Goal: Transaction & Acquisition: Purchase product/service

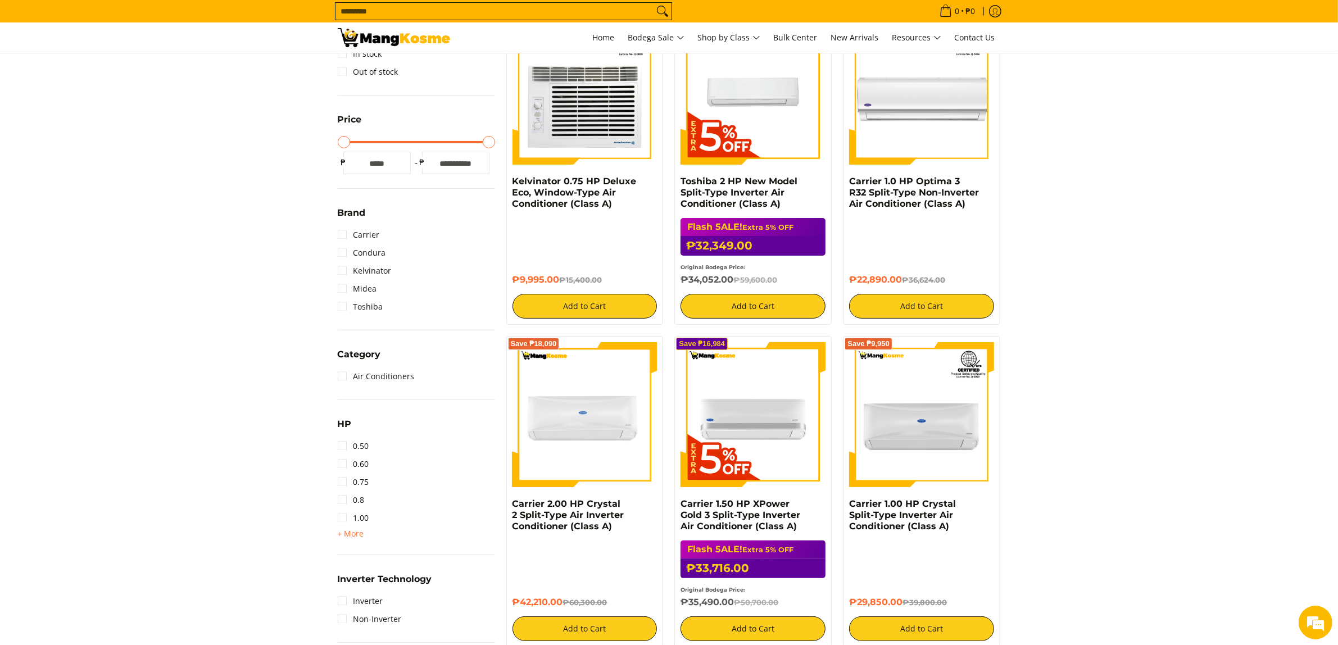
scroll to position [281, 0]
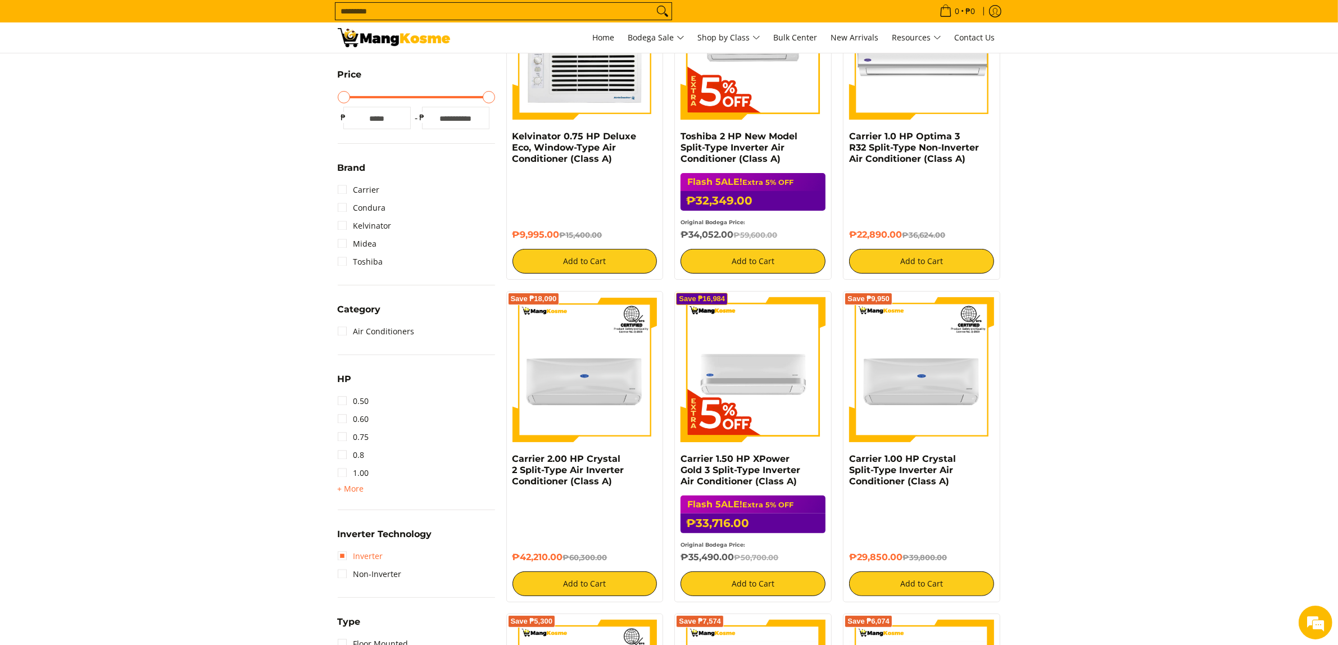
click at [345, 556] on link "Inverter" at bounding box center [361, 556] width 46 height 18
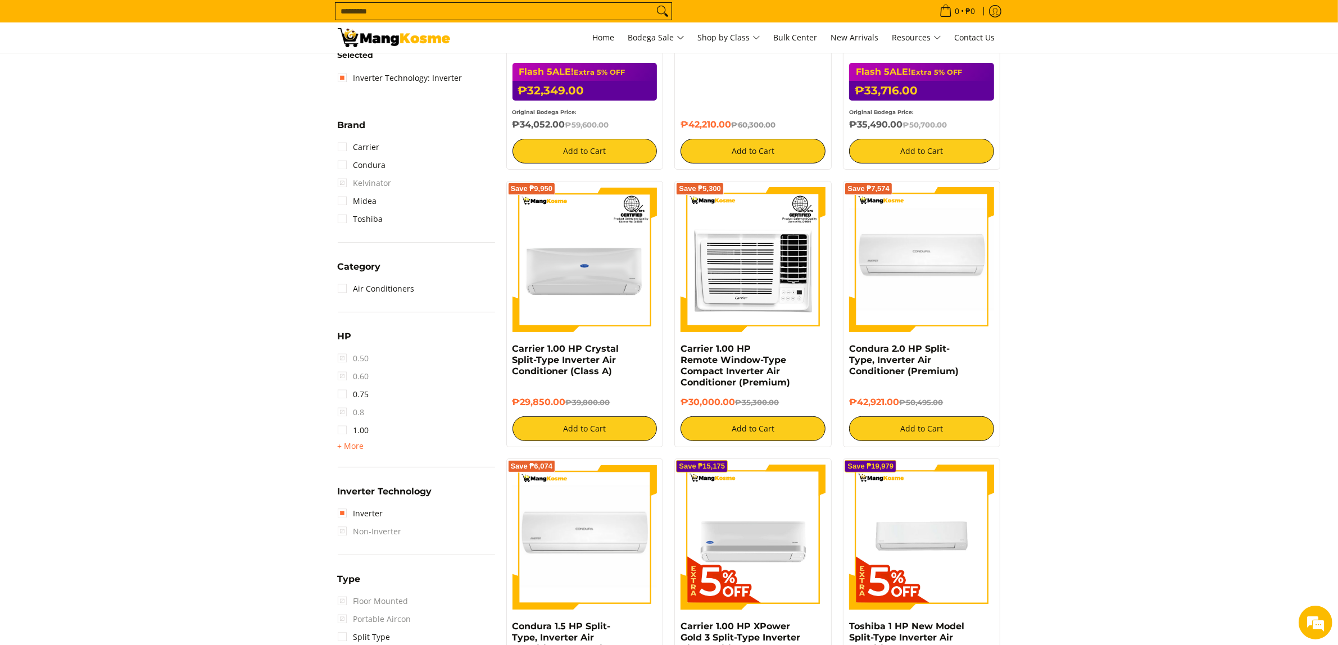
scroll to position [500, 0]
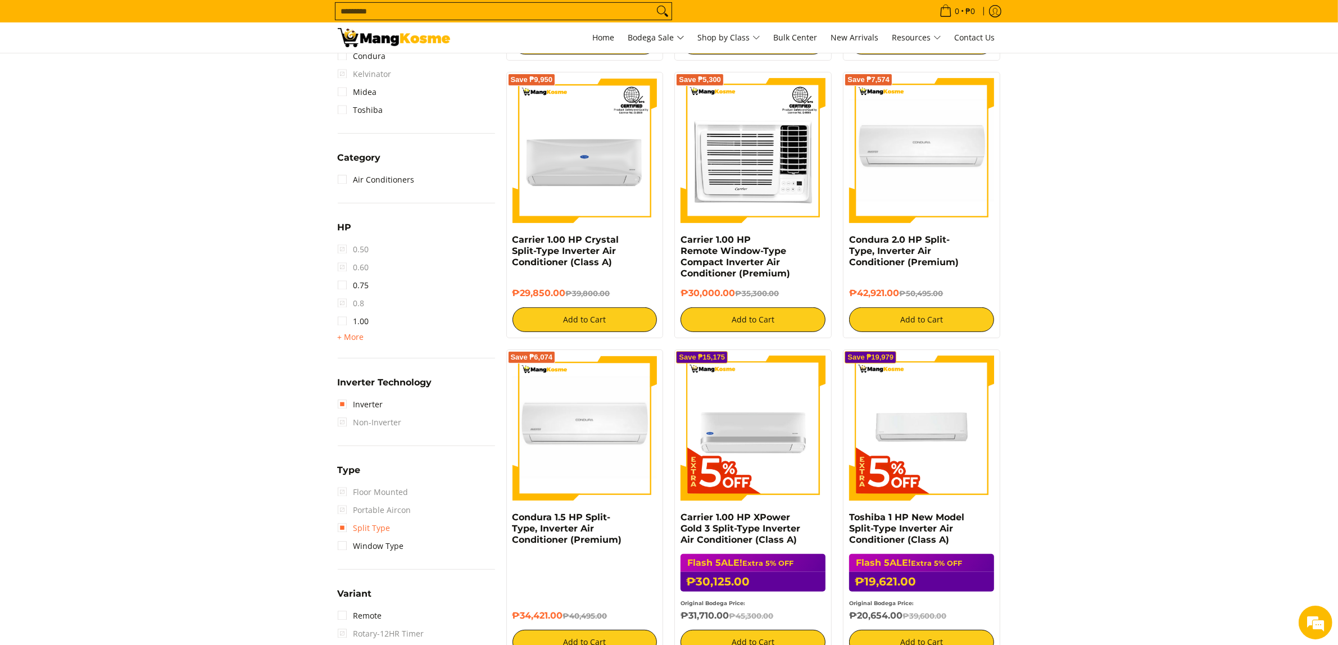
click at [378, 527] on link "Split Type" at bounding box center [364, 528] width 53 height 18
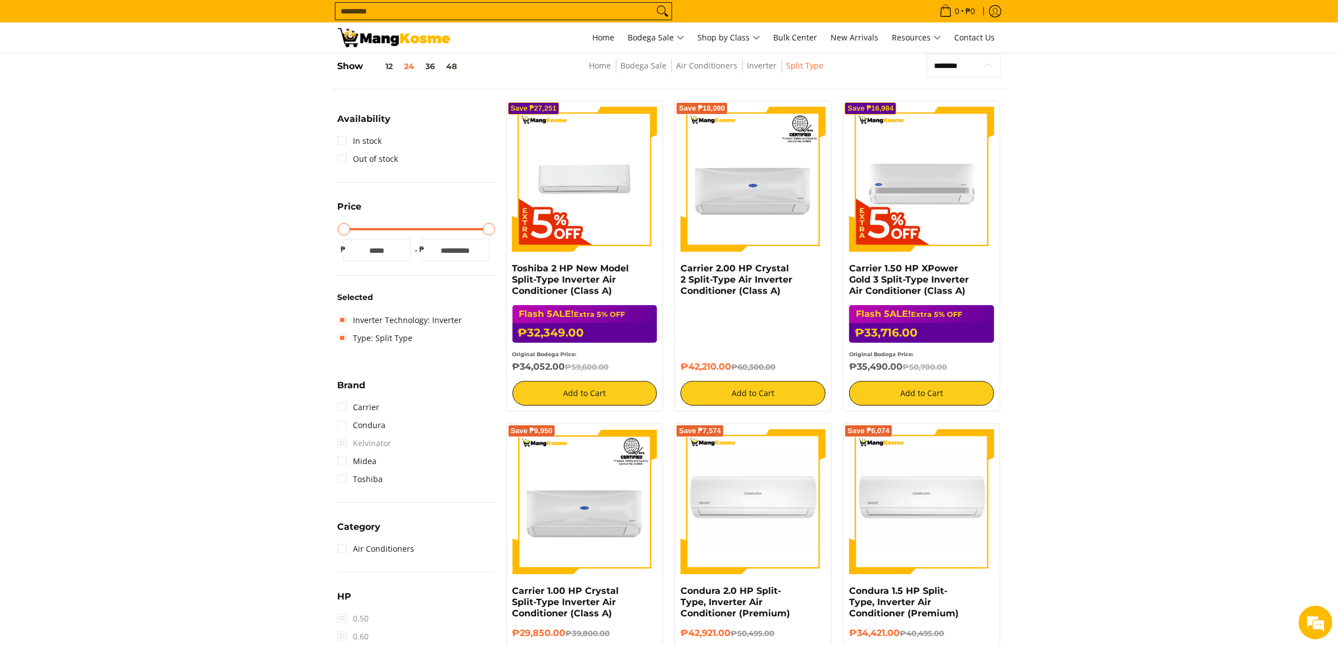
click at [970, 62] on select "**********" at bounding box center [964, 66] width 74 height 24
select select "**********"
click at [927, 54] on select "**********" at bounding box center [964, 66] width 74 height 24
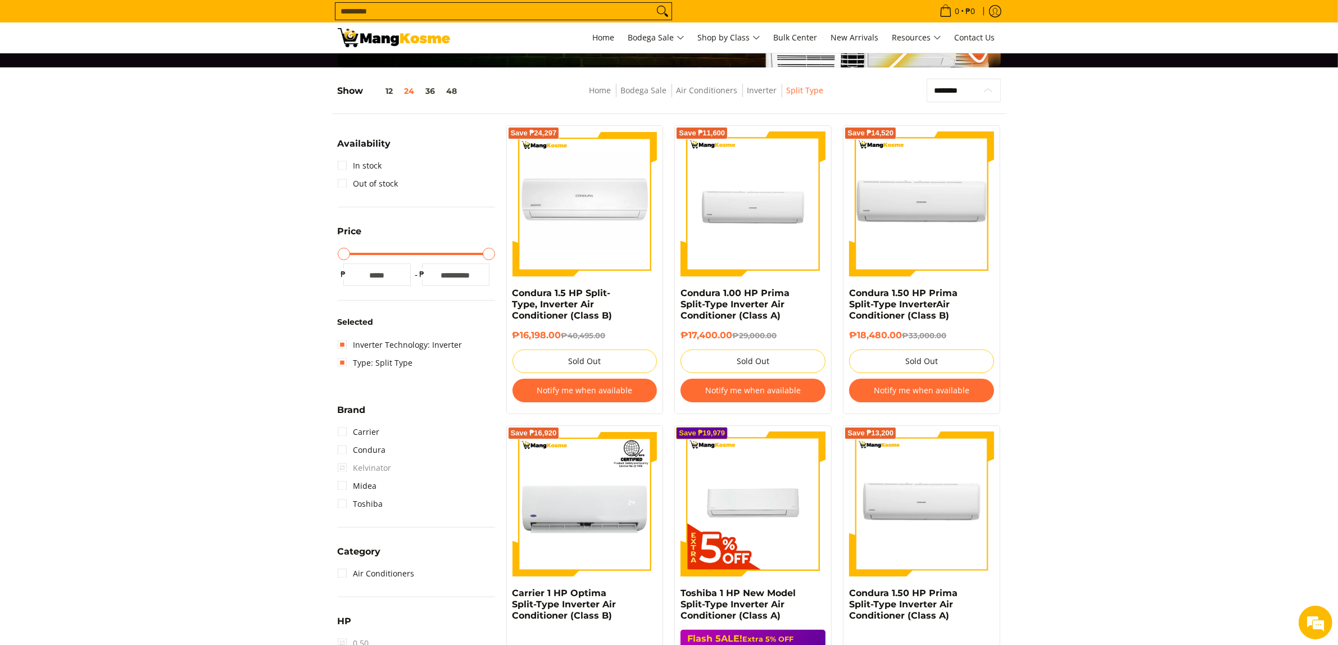
scroll to position [114, 0]
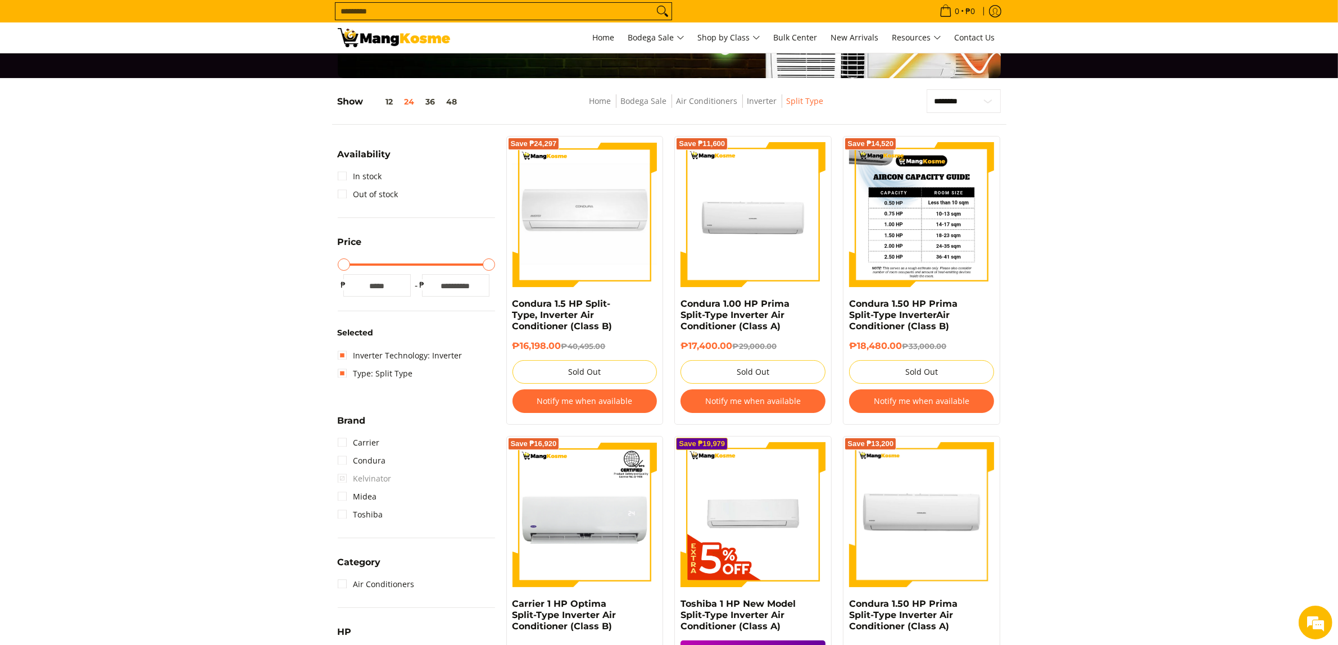
click at [926, 246] on img at bounding box center [921, 214] width 145 height 145
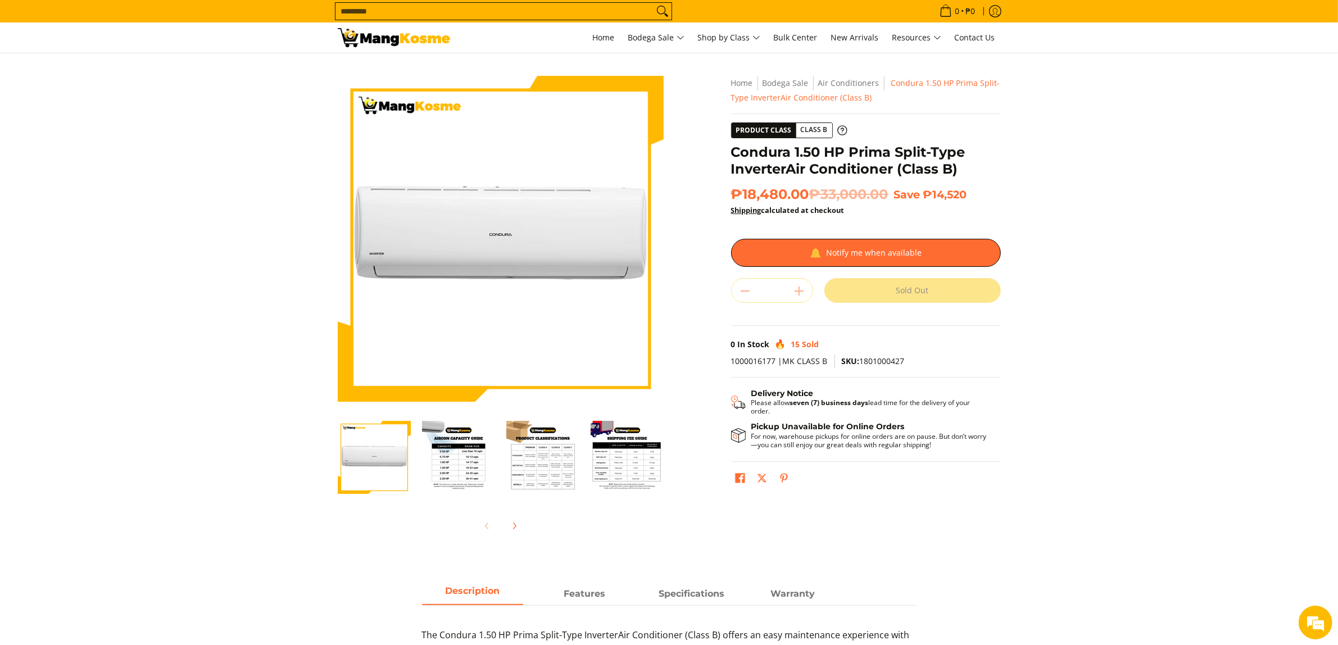
click at [456, 461] on img "Condura 1.50 HP Prima Split-Type InverterAir Conditioner (Class B)-2" at bounding box center [458, 457] width 73 height 73
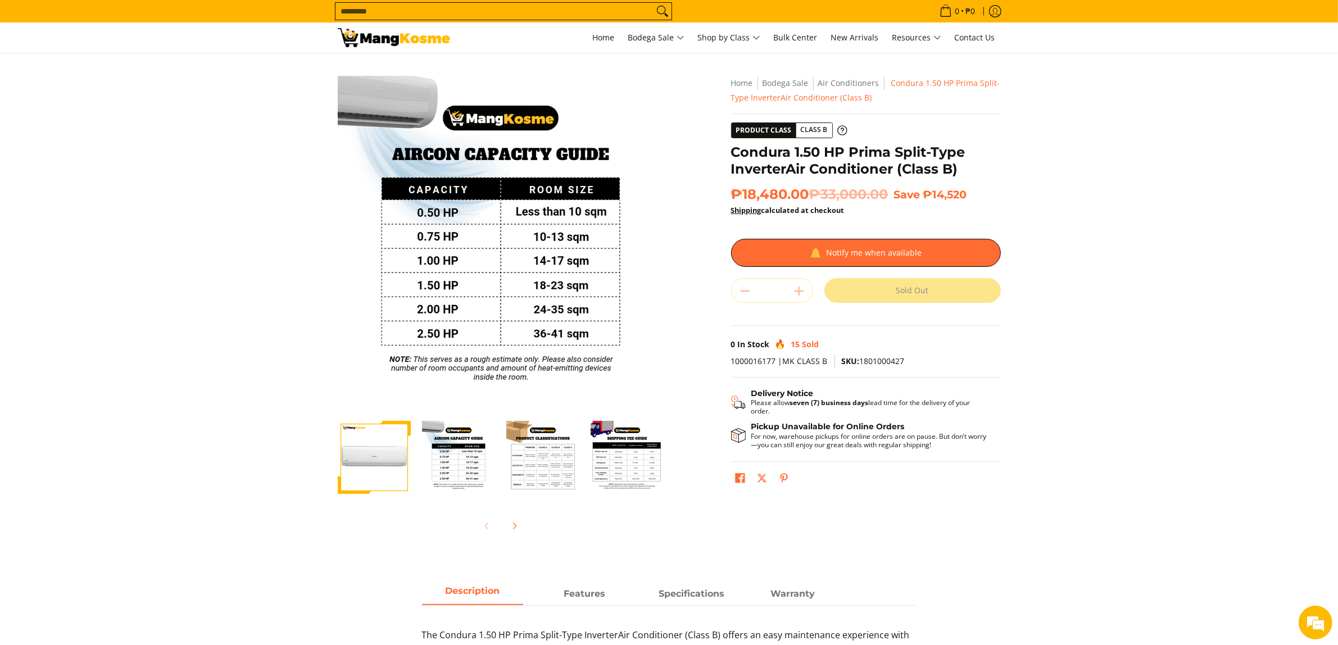
click at [540, 479] on img "Condura 1.50 HP Prima Split-Type InverterAir Conditioner (Class B)-3" at bounding box center [542, 457] width 73 height 73
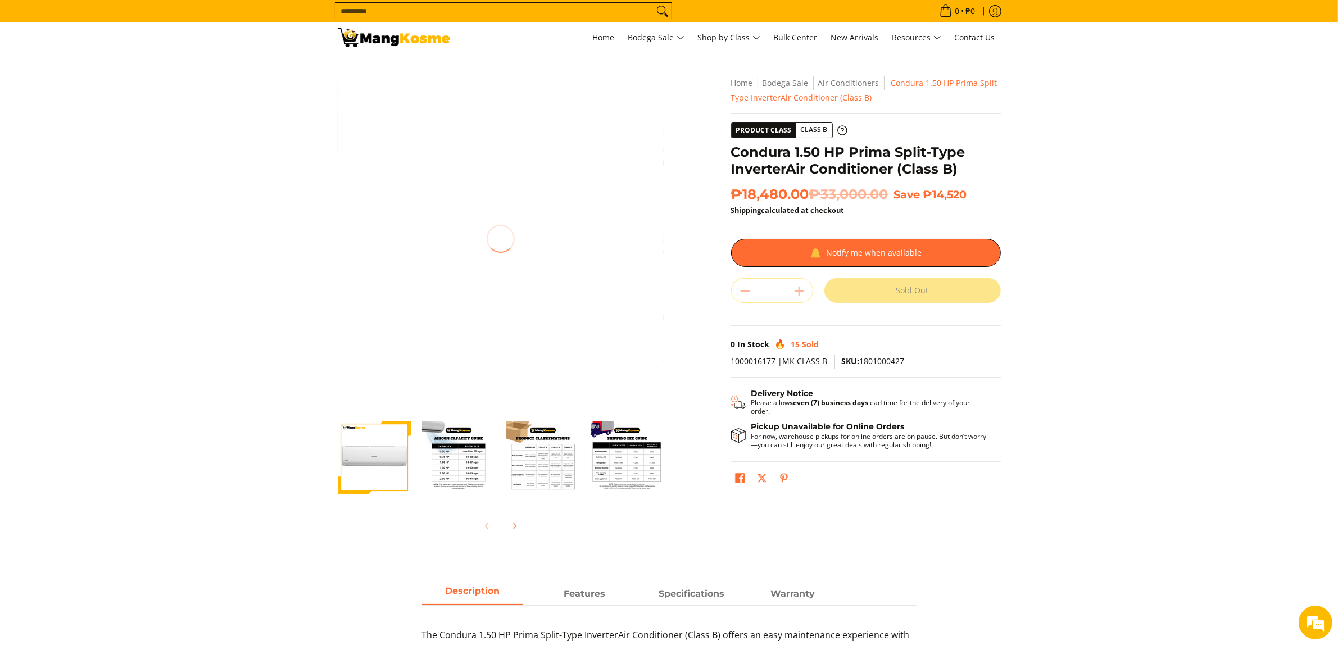
click at [537, 326] on img at bounding box center [501, 239] width 326 height 326
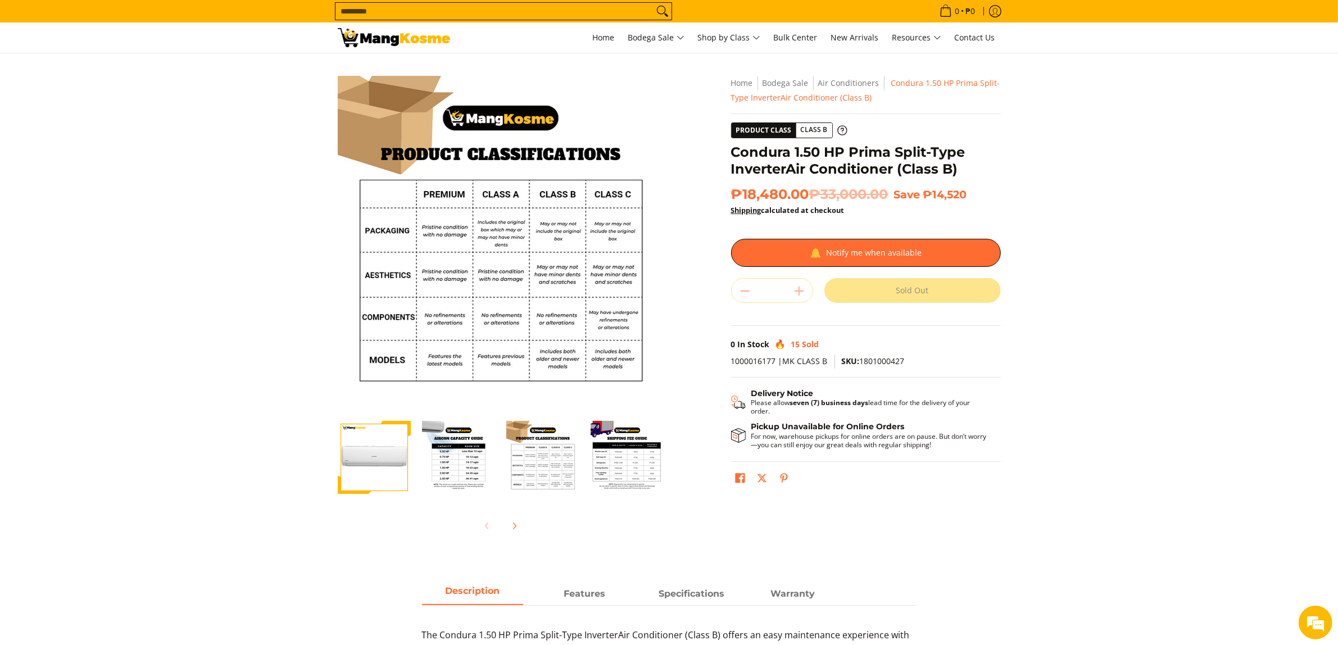
click at [626, 464] on img "Condura 1.50 HP Prima Split-Type InverterAir Conditioner (Class B)-4" at bounding box center [627, 457] width 73 height 73
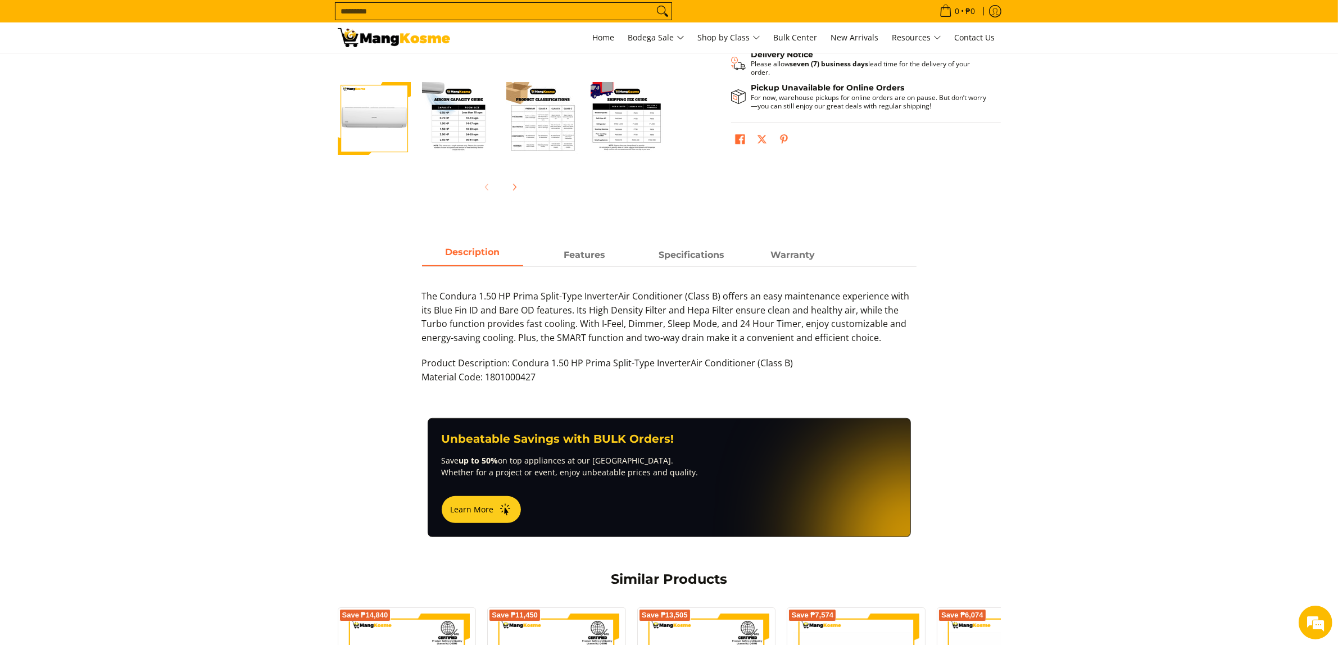
scroll to position [363, 0]
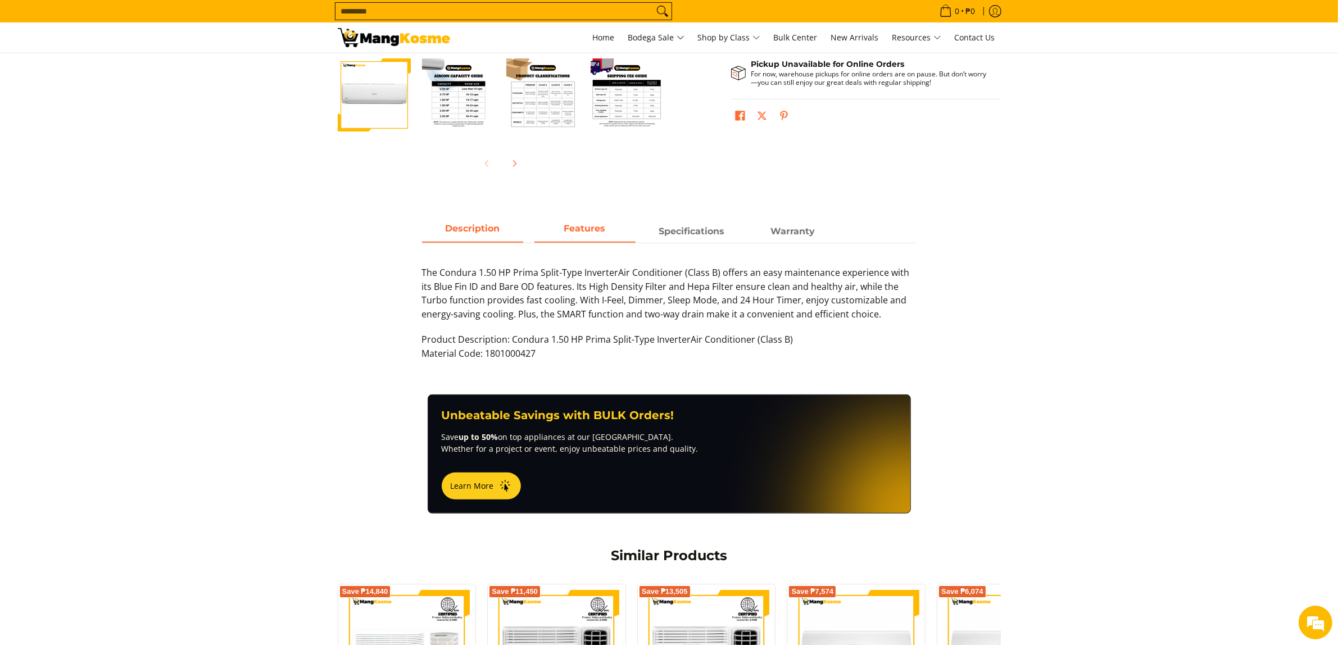
click at [574, 238] on span "Features" at bounding box center [585, 231] width 101 height 20
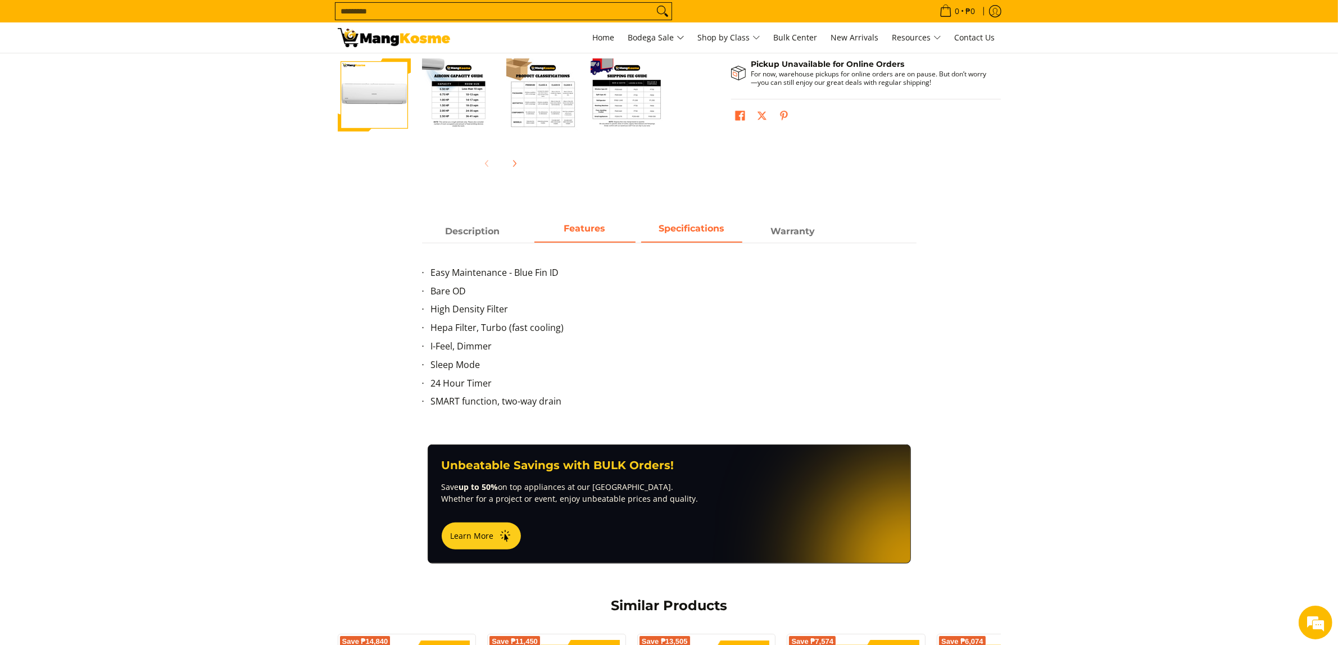
click at [677, 233] on span "Specifications" at bounding box center [691, 231] width 101 height 20
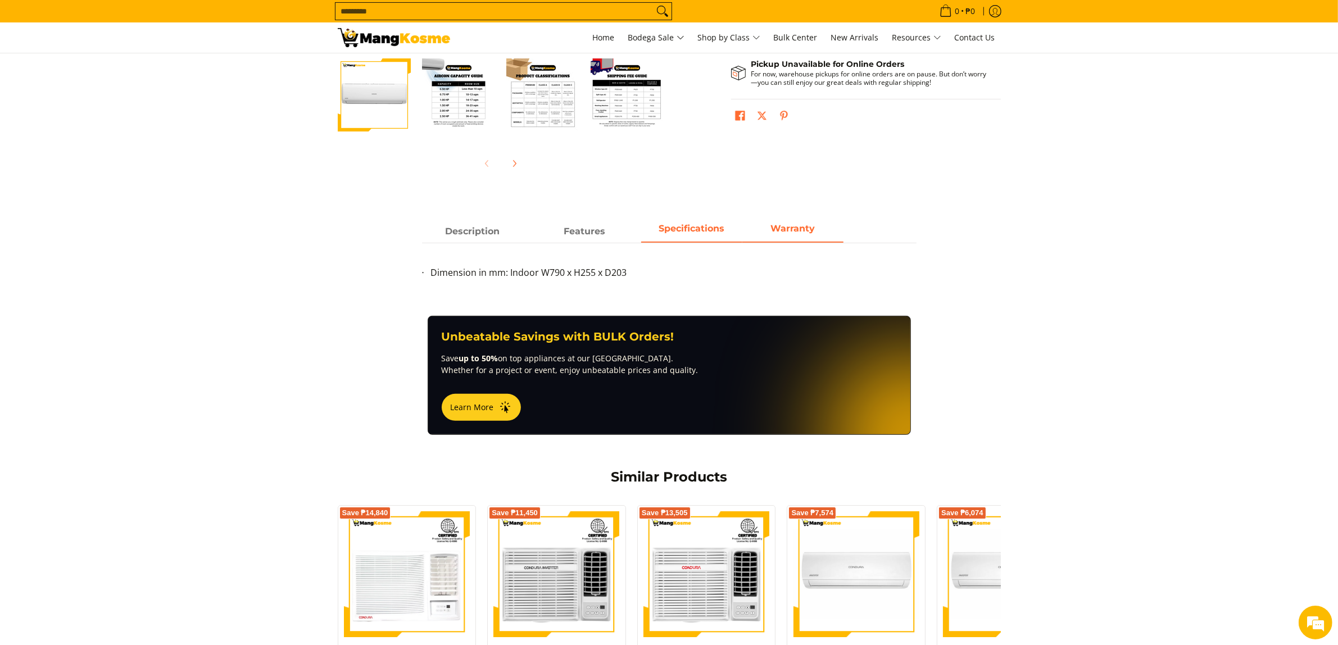
click at [781, 229] on span "Warranty" at bounding box center [792, 231] width 101 height 20
